Goal: Task Accomplishment & Management: Use online tool/utility

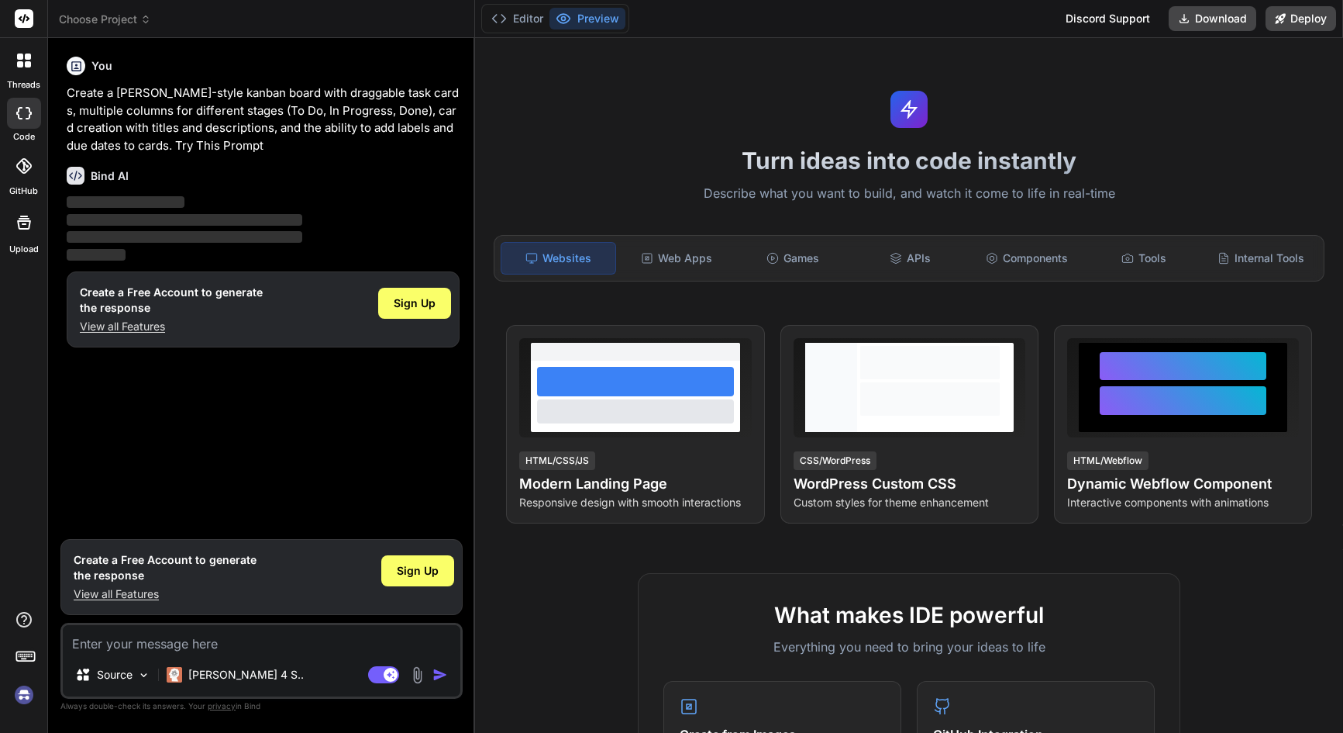
type textarea "x"
click at [20, 221] on icon at bounding box center [24, 222] width 19 height 19
